Goal: Find specific page/section: Find specific page/section

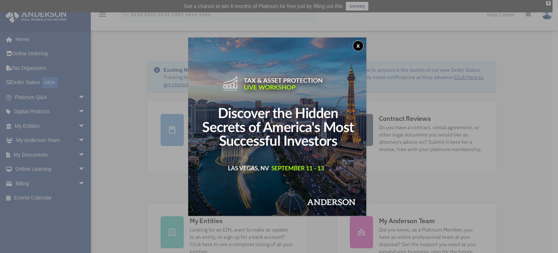
click at [356, 43] on button "x" at bounding box center [358, 45] width 11 height 11
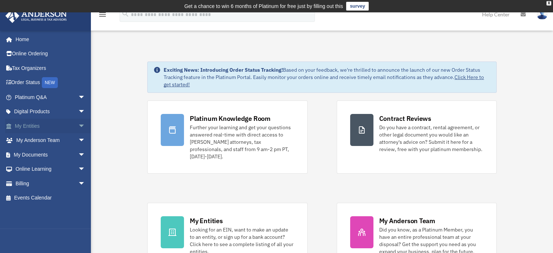
click at [69, 123] on link "My Entities arrow_drop_down" at bounding box center [50, 125] width 91 height 15
click at [78, 124] on span "arrow_drop_down" at bounding box center [85, 125] width 15 height 15
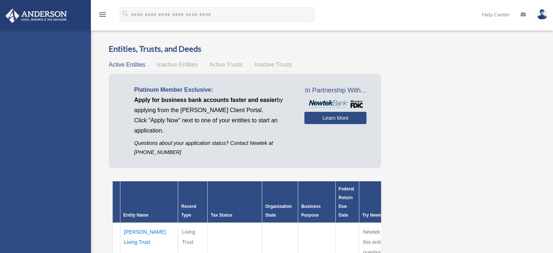
click at [45, 139] on div "ilkatorres@kw.com Sign Out ilkatorres@kw.com Home Online Ordering Tax Organizer…" at bounding box center [45, 157] width 91 height 253
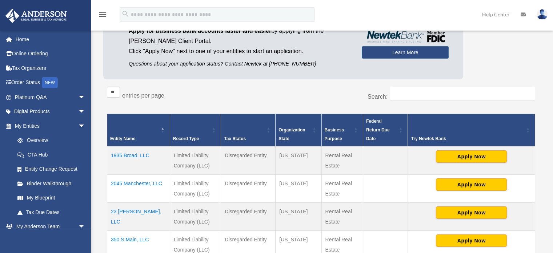
scroll to position [81, 0]
click at [40, 200] on link "My Blueprint" at bounding box center [53, 197] width 86 height 15
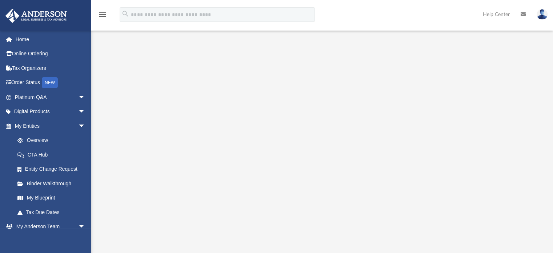
scroll to position [69, 0]
